Goal: Find contact information: Find contact information

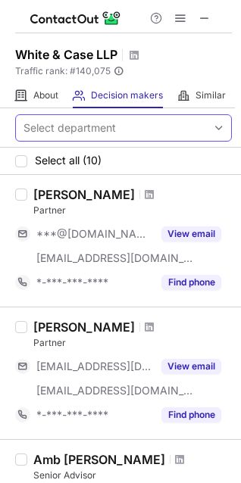
click at [161, 121] on div "Select department" at bounding box center [111, 128] width 191 height 24
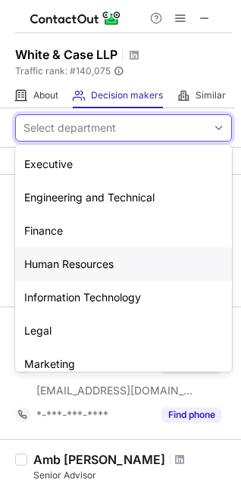
click at [83, 273] on div "Human Resources" at bounding box center [123, 264] width 217 height 33
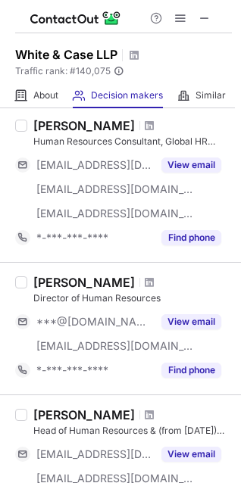
scroll to position [303, 0]
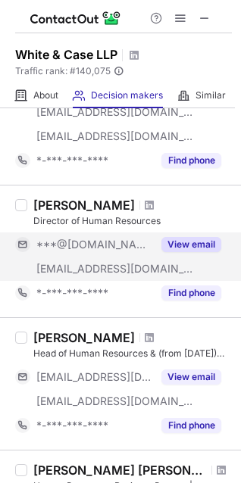
click at [178, 243] on button "View email" at bounding box center [191, 244] width 60 height 15
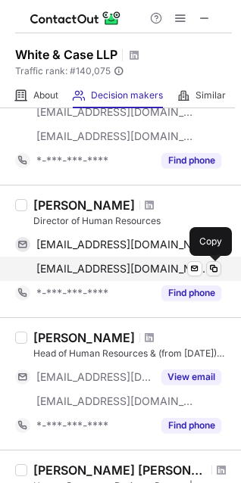
click at [220, 269] on button at bounding box center [213, 268] width 15 height 15
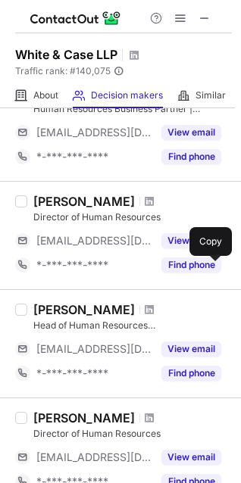
scroll to position [682, 0]
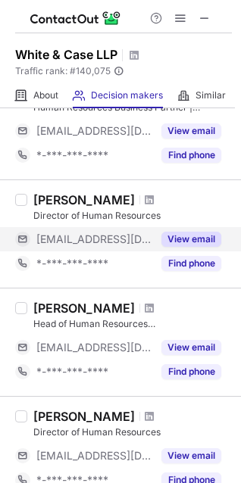
click at [186, 239] on button "View email" at bounding box center [191, 239] width 60 height 15
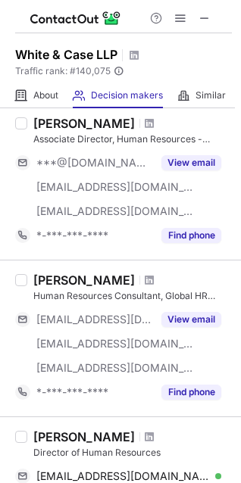
scroll to position [152, 0]
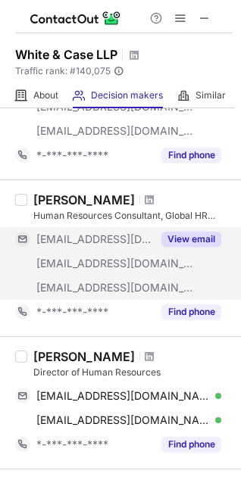
click at [180, 236] on button "View email" at bounding box center [191, 239] width 60 height 15
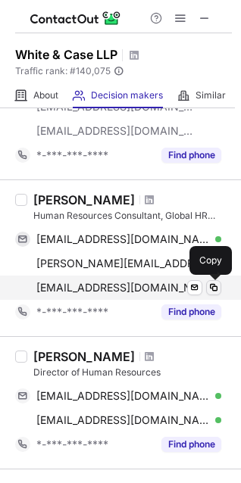
click at [218, 289] on span at bounding box center [214, 288] width 12 height 12
click at [214, 290] on span at bounding box center [214, 288] width 12 height 12
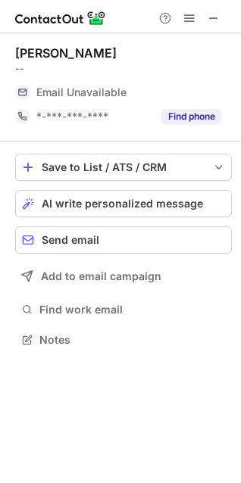
scroll to position [330, 241]
